Goal: Transaction & Acquisition: Purchase product/service

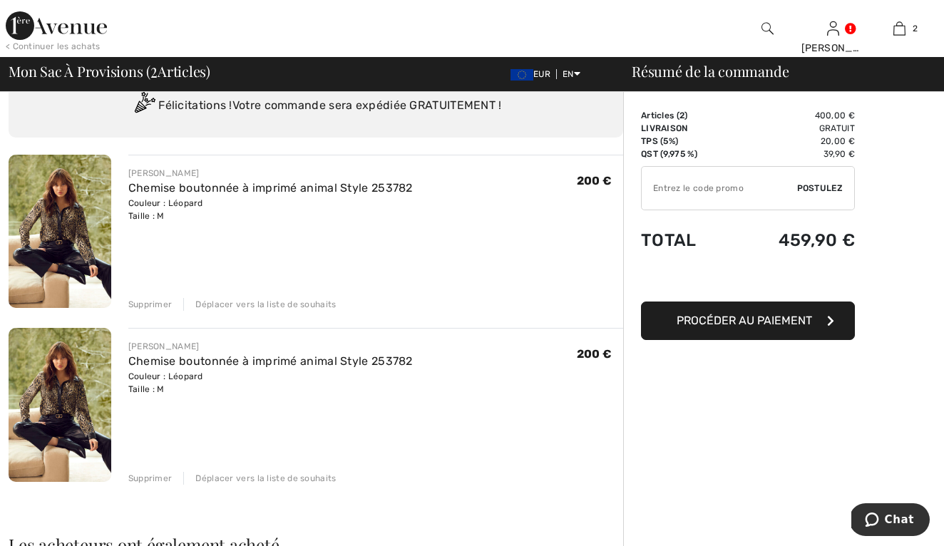
scroll to position [54, 0]
click at [150, 478] on div "Supprimer" at bounding box center [150, 478] width 44 height 13
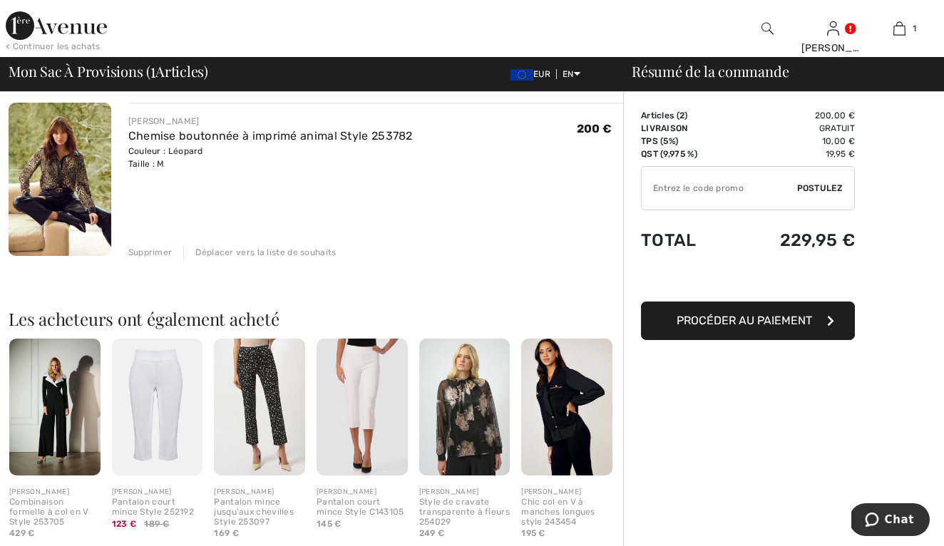
scroll to position [130, 0]
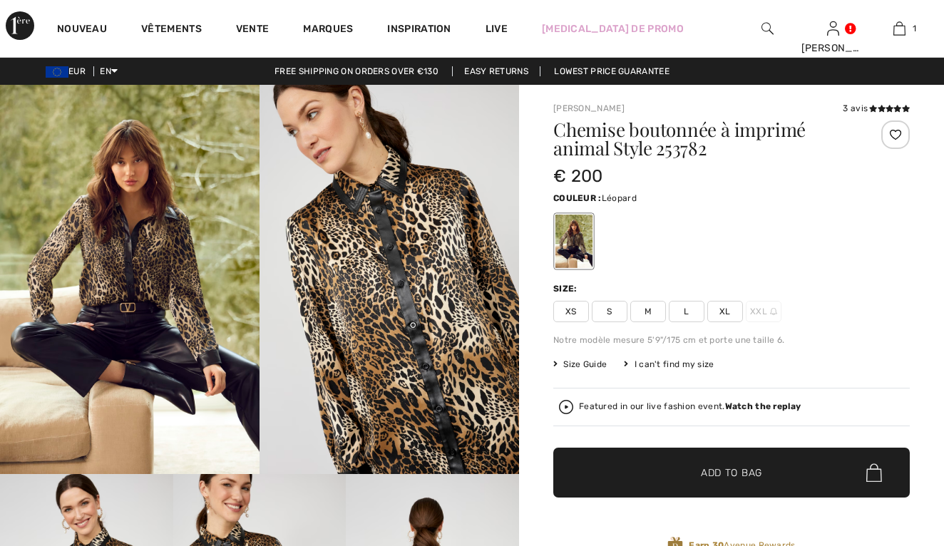
checkbox input "true"
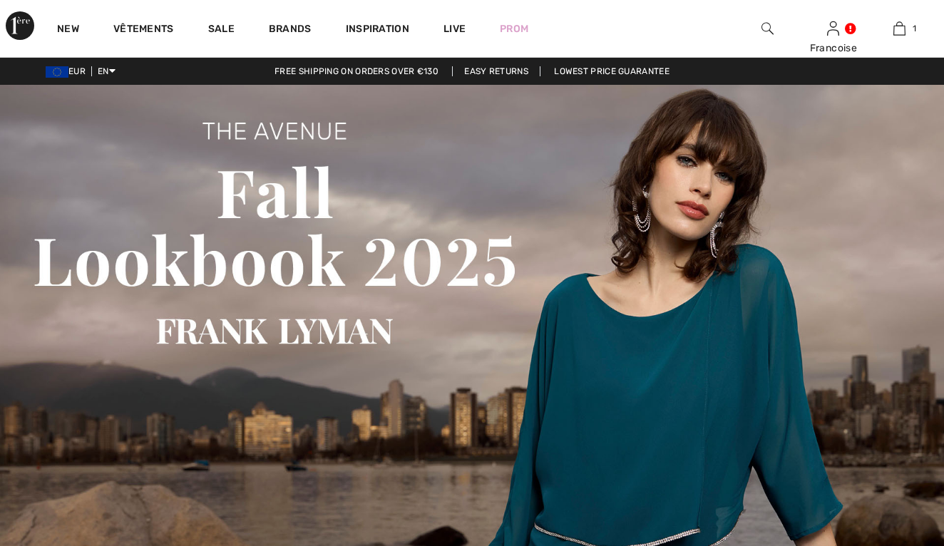
checkbox input "true"
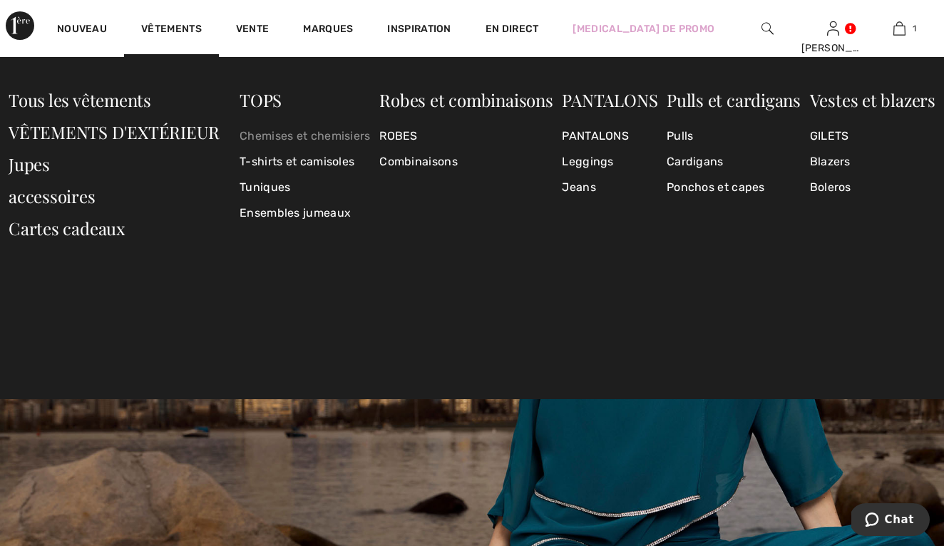
click at [250, 138] on link "Chemises et chemisiers" at bounding box center [305, 136] width 131 height 26
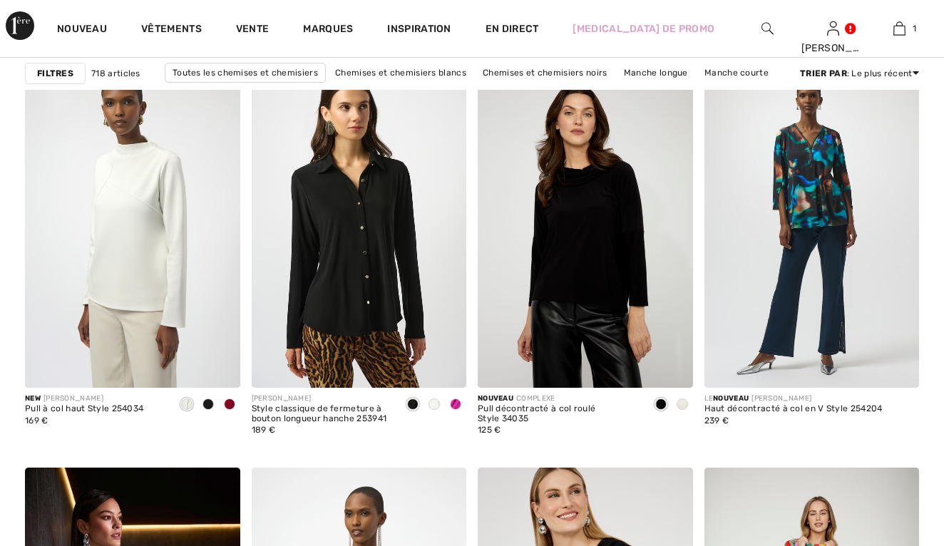
checkbox input "true"
click at [436, 402] on span at bounding box center [434, 404] width 11 height 11
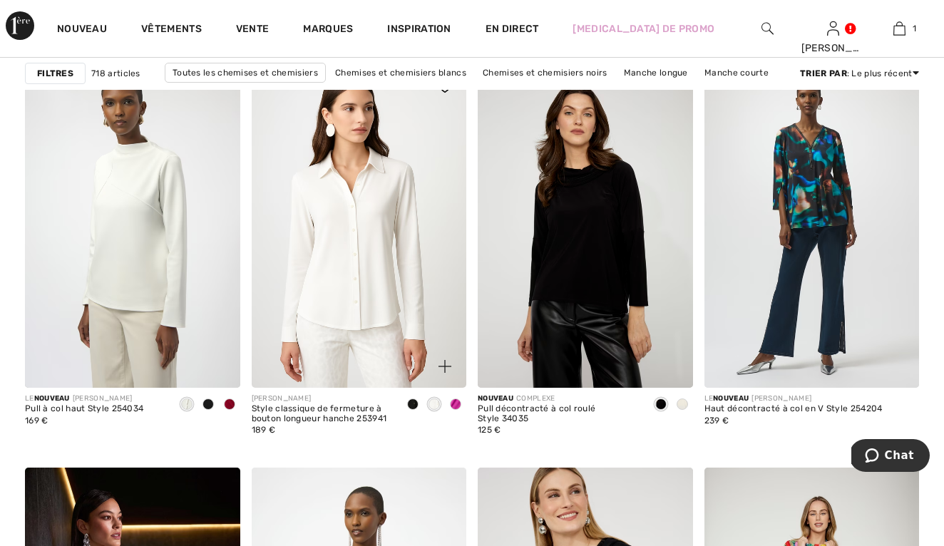
click at [364, 276] on img at bounding box center [359, 227] width 215 height 322
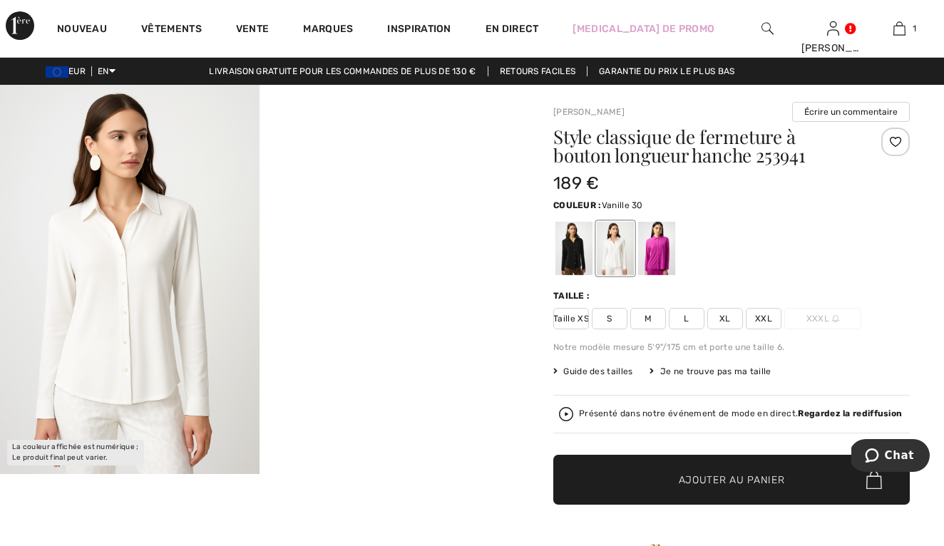
click at [614, 259] on div at bounding box center [615, 248] width 37 height 53
click at [572, 244] on div at bounding box center [574, 248] width 37 height 53
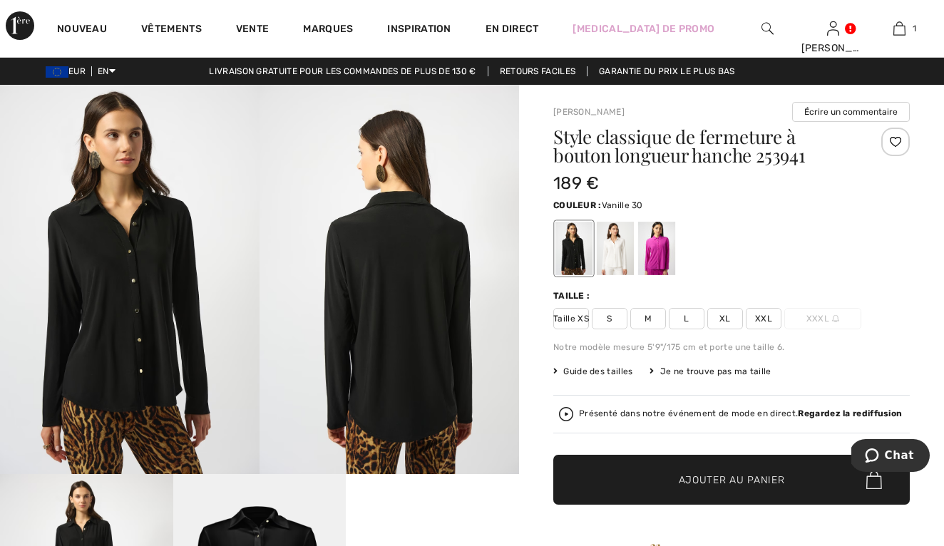
click at [612, 264] on div at bounding box center [615, 248] width 37 height 53
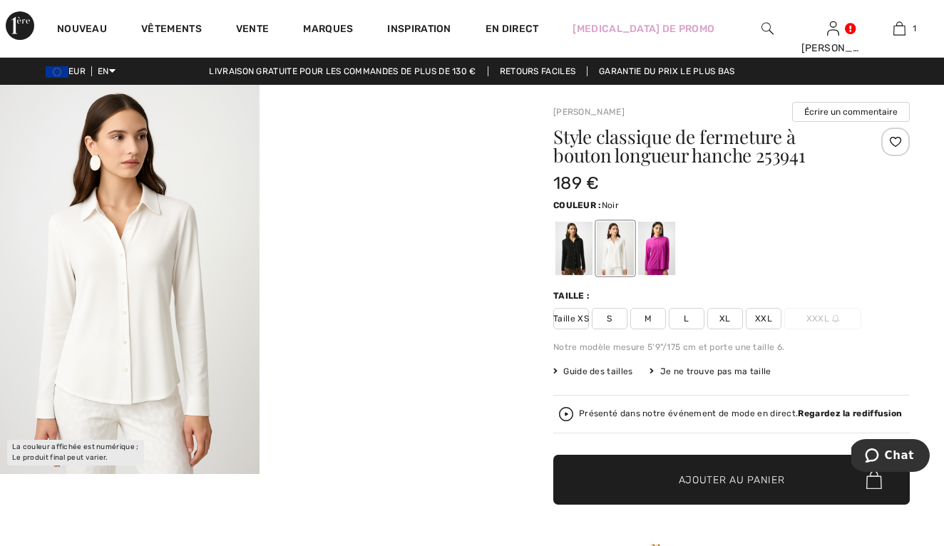
click at [576, 243] on div at bounding box center [574, 248] width 37 height 53
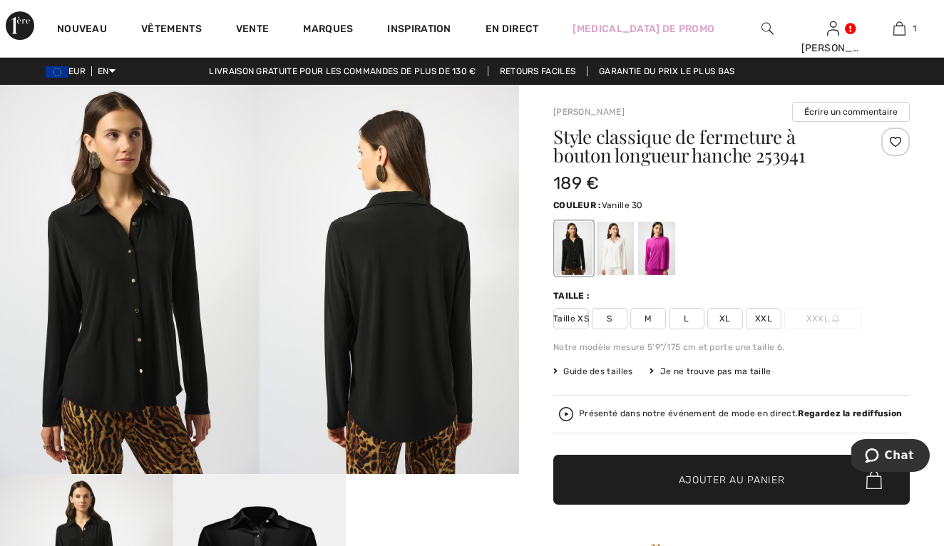
click at [617, 253] on div at bounding box center [615, 248] width 37 height 53
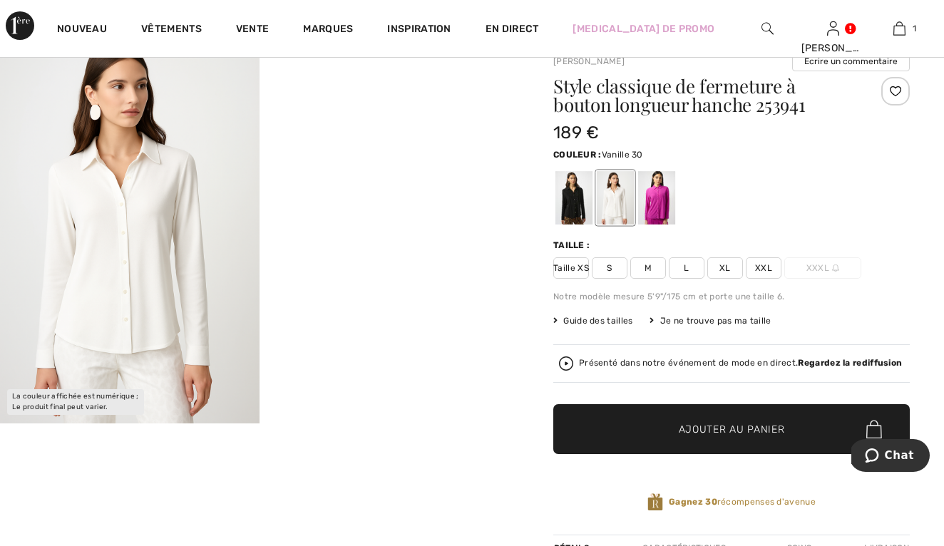
scroll to position [53, 0]
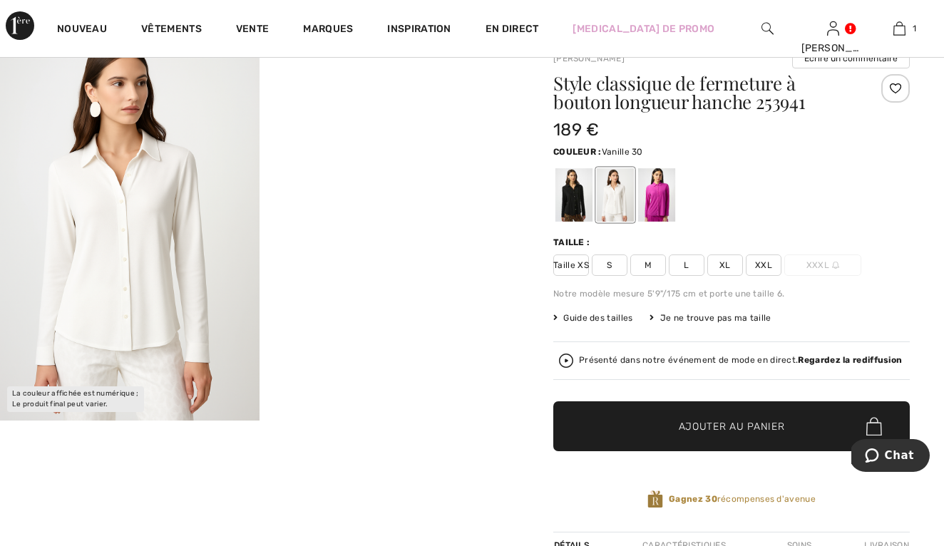
click at [158, 262] on img at bounding box center [130, 225] width 260 height 389
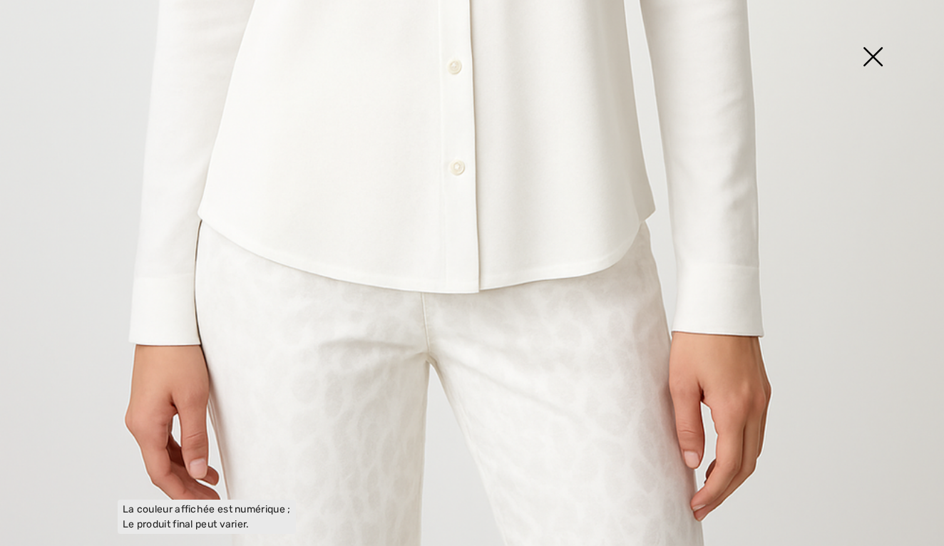
scroll to position [904, 0]
click at [873, 58] on img at bounding box center [872, 57] width 71 height 73
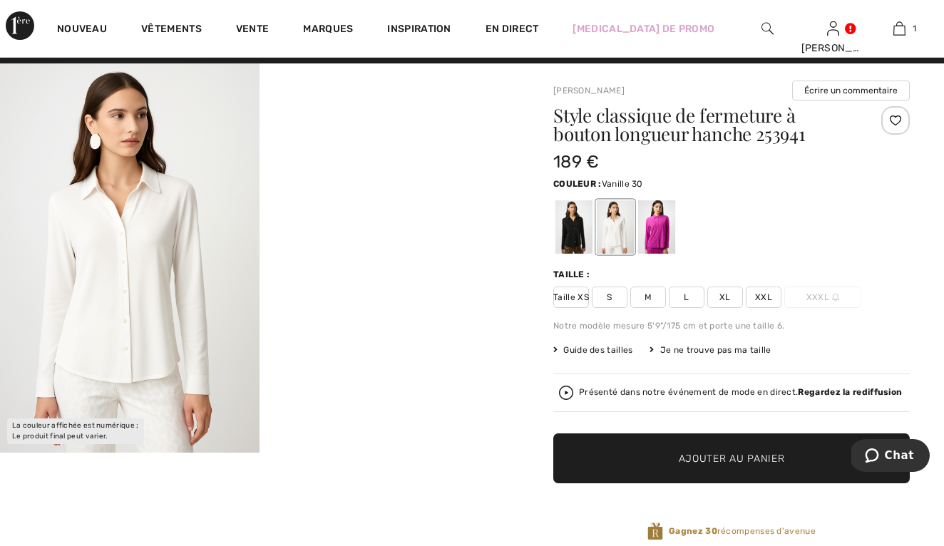
scroll to position [9, 0]
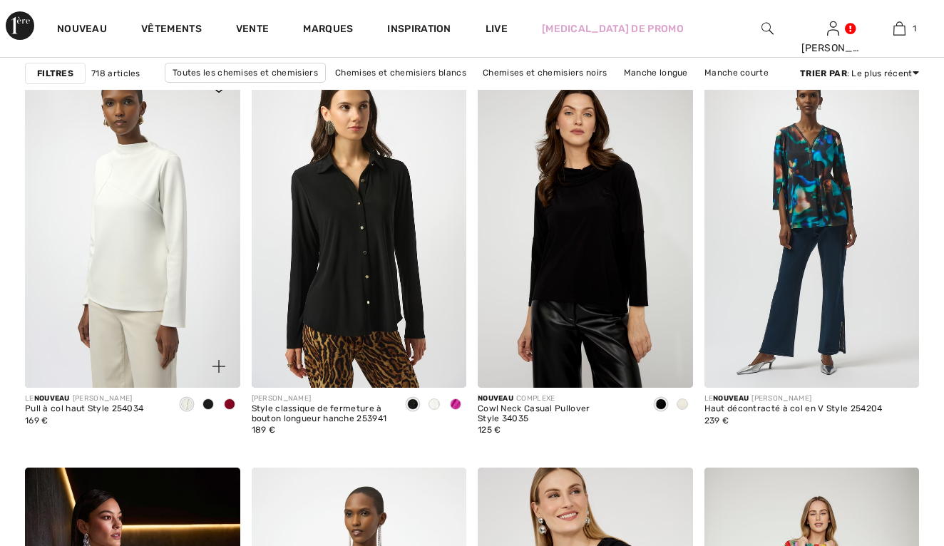
checkbox input "true"
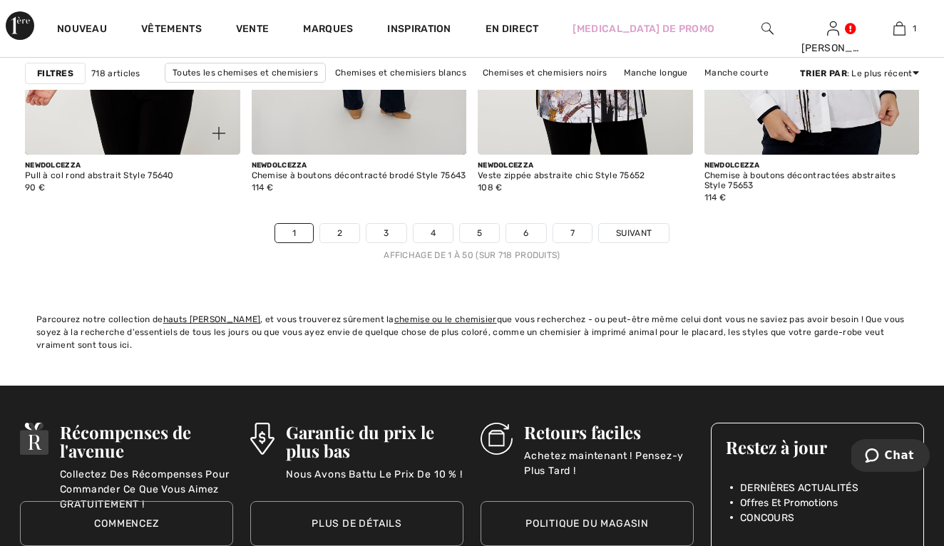
scroll to position [6037, 0]
